Goal: Task Accomplishment & Management: Manage account settings

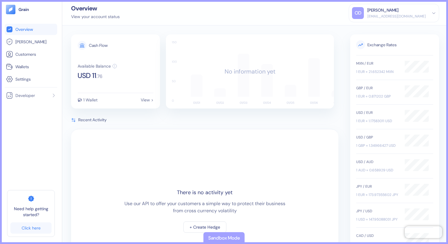
click at [399, 13] on div "[PERSON_NAME]" at bounding box center [382, 10] width 31 height 6
click at [376, 30] on div "Sign Out" at bounding box center [368, 29] width 16 height 6
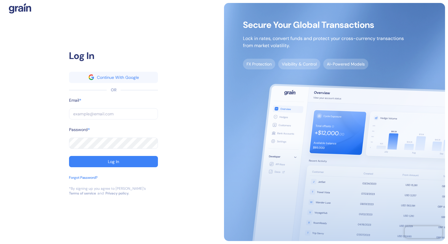
click at [110, 116] on input "text" at bounding box center [113, 113] width 89 height 11
click at [105, 114] on input "text" at bounding box center [113, 113] width 89 height 11
type input "g"
type input "gr"
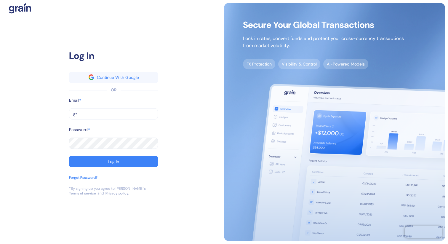
type input "gr"
type input "gra"
type input "grai"
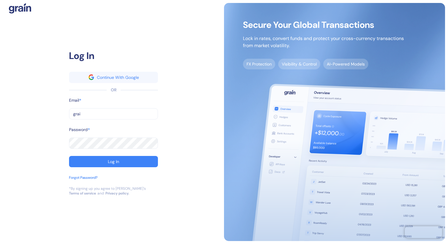
type input "grain"
type input "[EMAIL_ADDRESS][DOMAIN_NAME]"
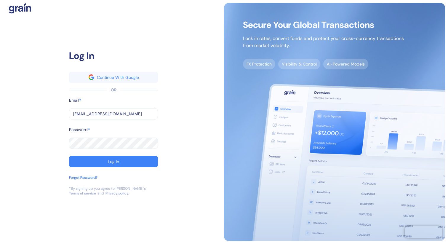
type input "[EMAIL_ADDRESS][DOMAIN_NAME]"
